Goal: Communication & Community: Answer question/provide support

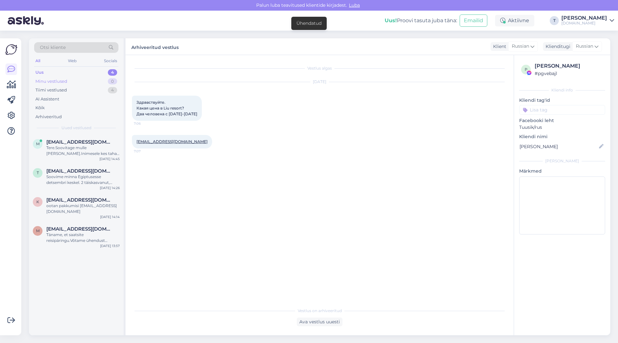
click at [60, 80] on div "Minu vestlused" at bounding box center [51, 81] width 32 height 6
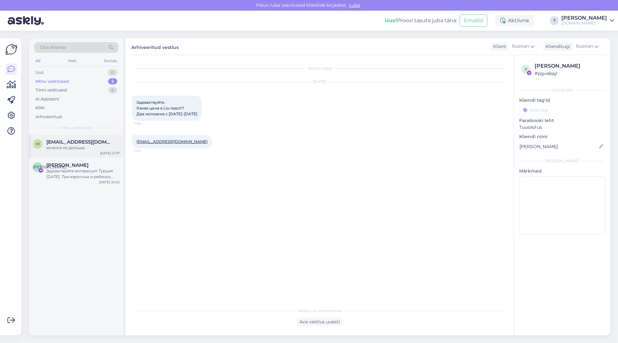
click at [65, 144] on span "[EMAIL_ADDRESS][DOMAIN_NAME]" at bounding box center [79, 142] width 67 height 6
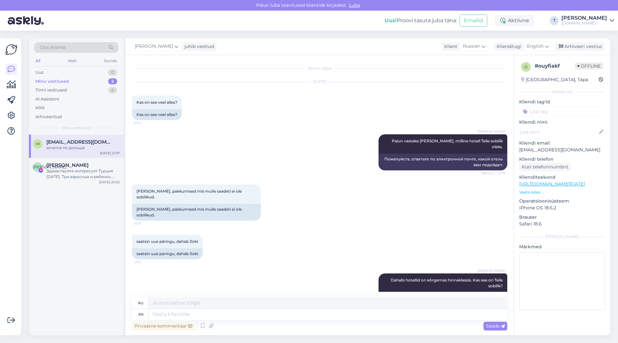
scroll to position [224, 0]
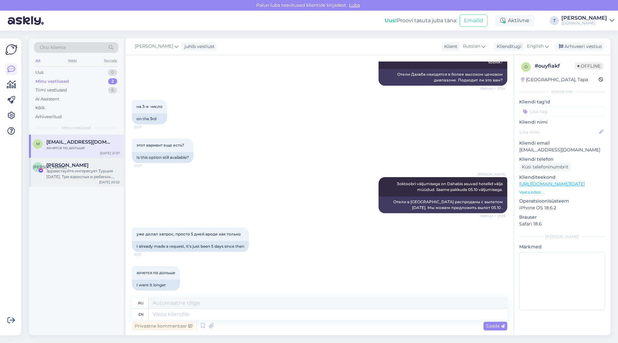
click at [70, 176] on div "Здравствуйте интересует Турция [DATE]. Три взрослых и ребенок. Другая семья взр…" at bounding box center [82, 174] width 73 height 12
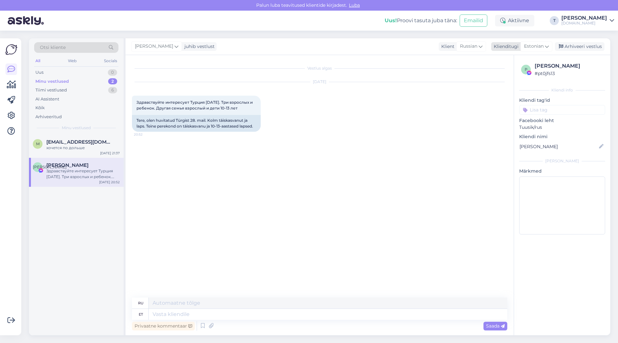
click at [543, 43] on span "Estonian" at bounding box center [534, 46] width 20 height 7
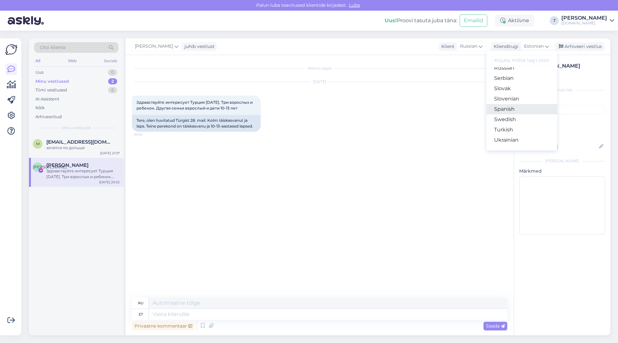
scroll to position [200, 0]
click at [504, 132] on link "Russian" at bounding box center [521, 132] width 71 height 10
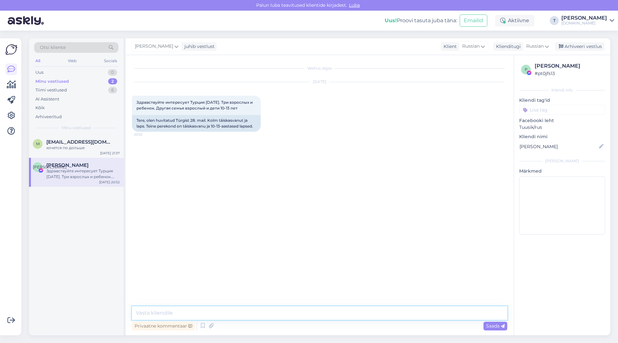
click at [268, 310] on textarea at bounding box center [319, 313] width 375 height 14
type textarea "L"
type textarea "Добрый день , скадите какие отели рассматриваете и какой бюджет от и до и пришл…"
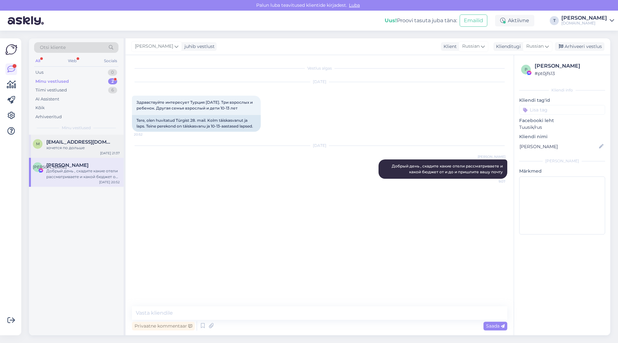
click at [85, 150] on div "хочется по дольше" at bounding box center [82, 148] width 73 height 6
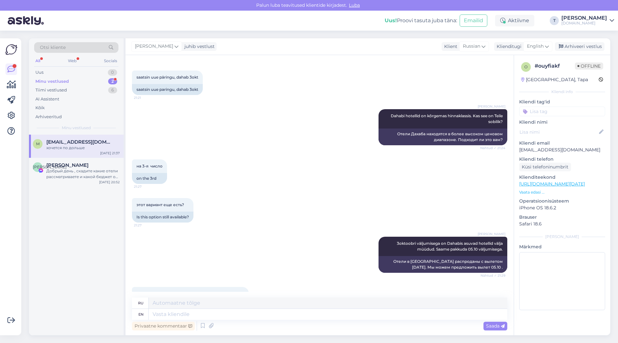
scroll to position [191, 0]
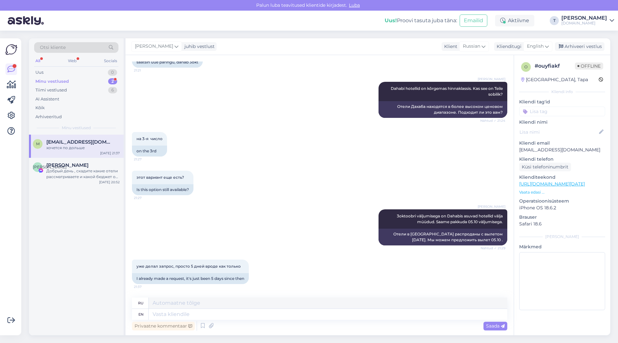
click at [535, 192] on p "Vaata edasi ..." at bounding box center [562, 192] width 86 height 6
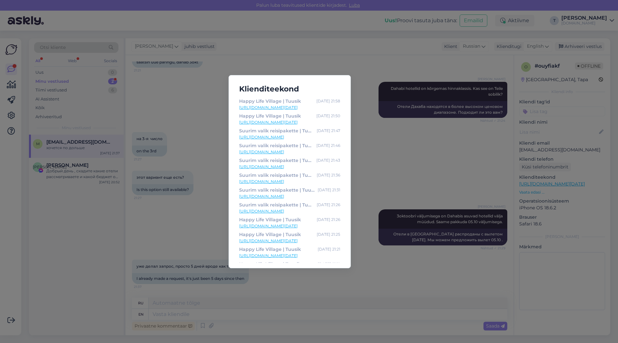
click at [270, 106] on link "[URL][DOMAIN_NAME][DATE]" at bounding box center [289, 108] width 101 height 6
click at [371, 175] on div "Klienditeekond Happy Life Village | Tuusik [DATE] 21:58 [URL][DOMAIN_NAME][DATE…" at bounding box center [309, 171] width 618 height 343
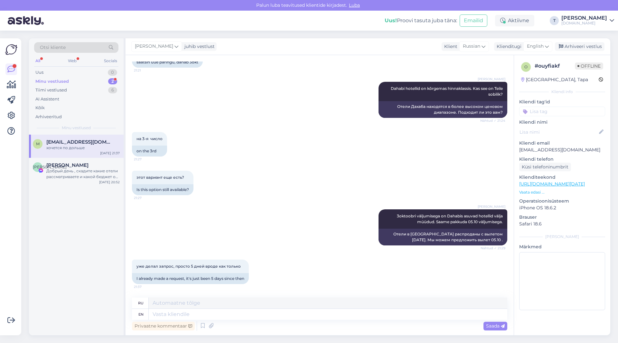
click at [289, 272] on div "уже делал запрос, просто 5 дней вроде как только 21:37 I already made a request…" at bounding box center [319, 271] width 375 height 39
click at [529, 46] on span "English" at bounding box center [535, 46] width 17 height 7
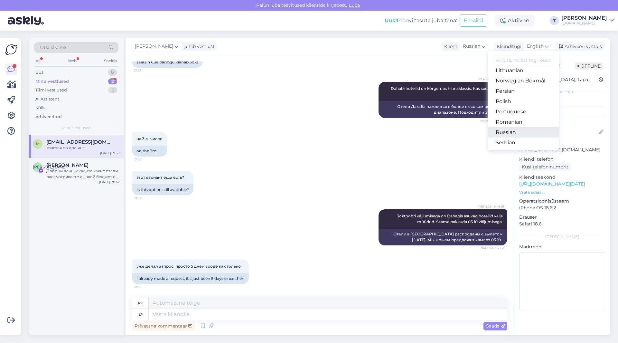
click at [513, 130] on link "Russian" at bounding box center [523, 132] width 71 height 10
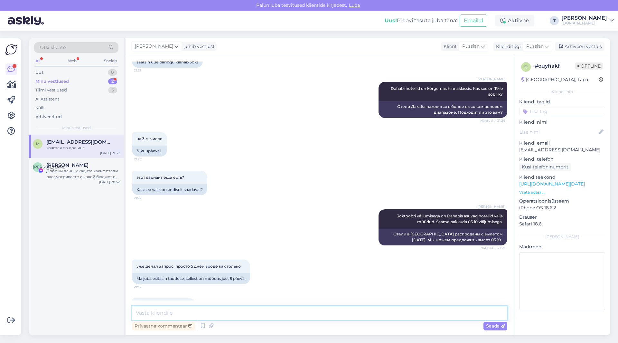
click at [243, 314] on textarea at bounding box center [319, 313] width 375 height 14
type textarea "l"
type textarea "именно этот отель распродан на 7 ночей"
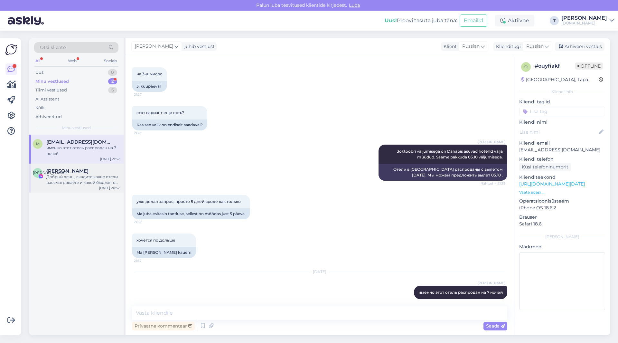
click at [100, 182] on div "Добрый день , скадите какие отели рассматриваете и какой бюджет от и до и пришл…" at bounding box center [82, 180] width 73 height 12
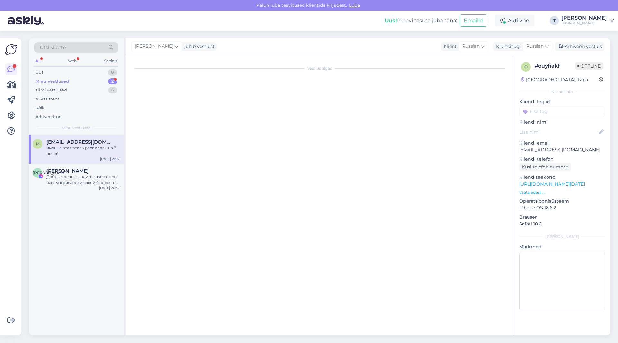
scroll to position [0, 0]
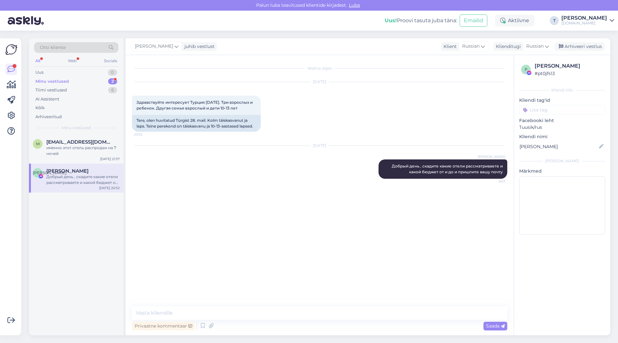
click at [92, 79] on div "Minu vestlused 2" at bounding box center [76, 81] width 84 height 9
click at [78, 80] on div "Minu vestlused 2" at bounding box center [76, 81] width 84 height 9
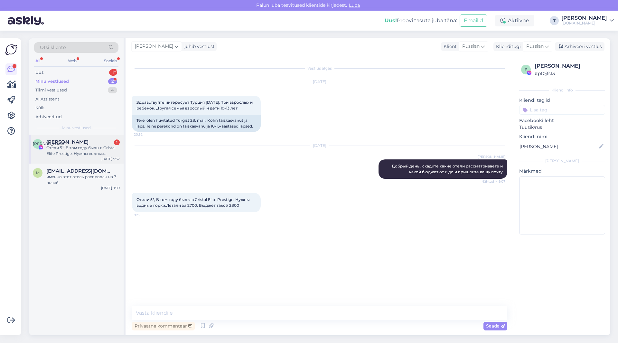
click at [77, 148] on div "Отели 5*, В том году былы в Cristal Elite Prestige. Нужны водные горки.Летали з…" at bounding box center [82, 151] width 73 height 12
click at [293, 313] on textarea at bounding box center [319, 313] width 375 height 14
type textarea "пришлите почту вашу"
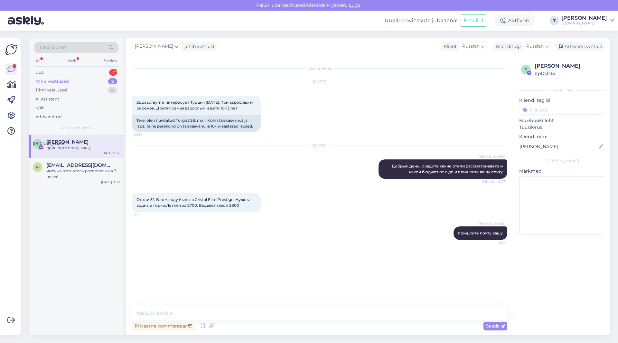
click at [316, 203] on div "Отели 5*, В том году былы в Cristal Elite Prestige. Нужны водные горки.Летали з…" at bounding box center [319, 202] width 375 height 33
click at [302, 189] on div "Отели 5*, В том году былы в Cristal Elite Prestige. Нужны водные горки.Летали з…" at bounding box center [319, 202] width 375 height 33
click at [69, 178] on div "именно этот отель распродан на 7 ночей" at bounding box center [82, 174] width 73 height 12
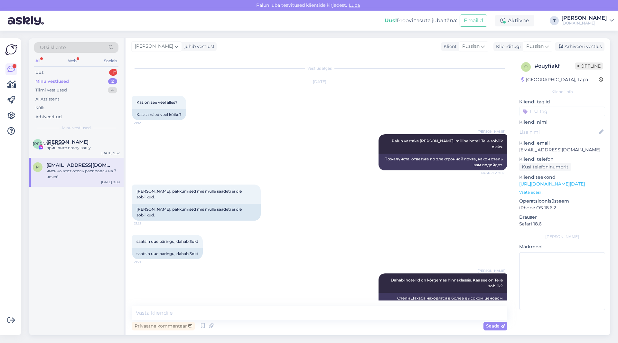
scroll to position [256, 0]
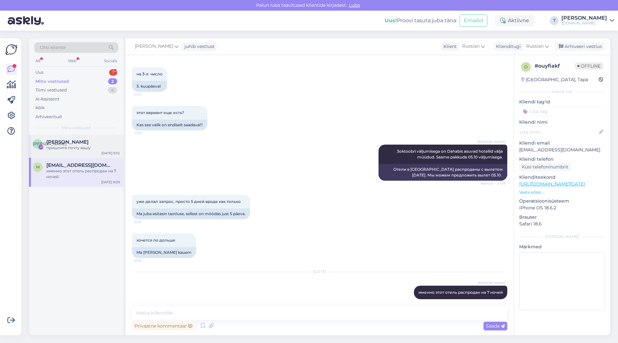
click at [74, 148] on div "пришлите почту вашу" at bounding box center [82, 148] width 73 height 6
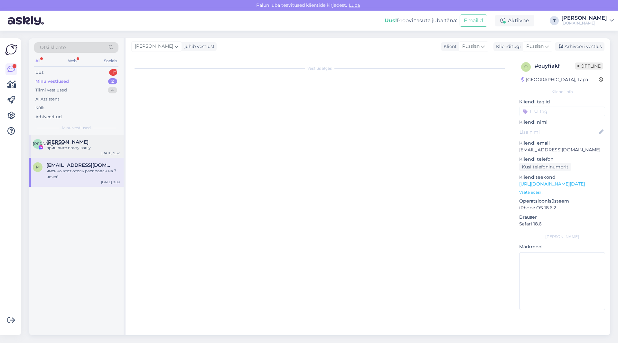
scroll to position [0, 0]
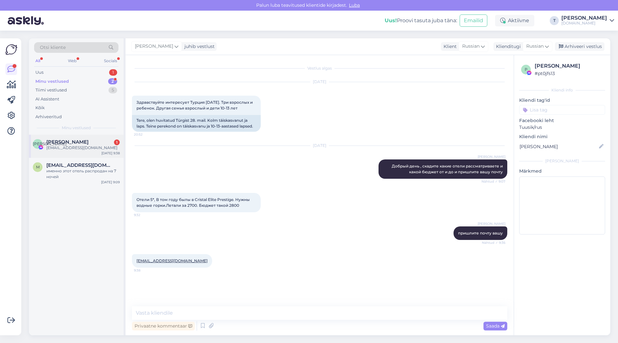
click at [67, 142] on span "[PERSON_NAME]" at bounding box center [67, 142] width 42 height 6
click at [82, 173] on div "именно этот отель распродан на 7 ночей" at bounding box center [82, 174] width 73 height 12
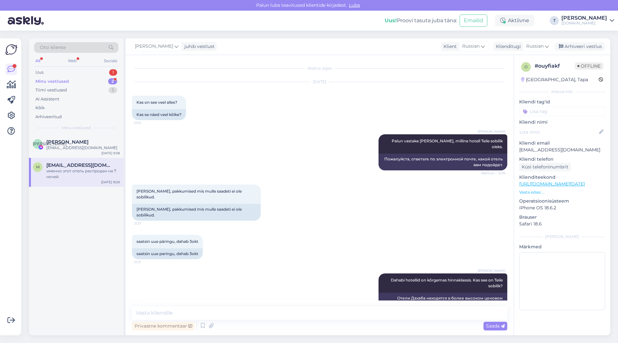
scroll to position [256, 0]
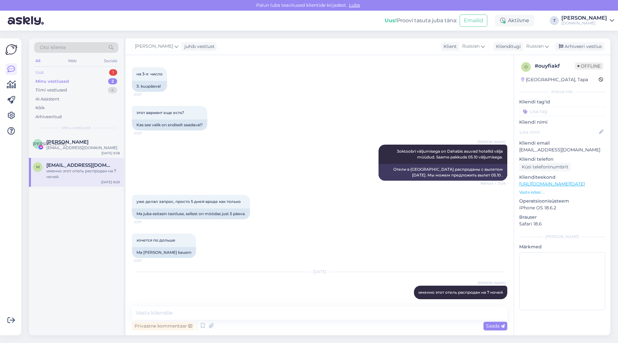
click at [93, 71] on div "Uus 1" at bounding box center [76, 72] width 84 height 9
